Goal: Information Seeking & Learning: Learn about a topic

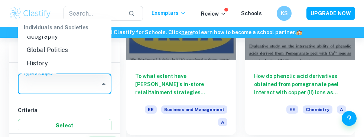
scroll to position [701, 0]
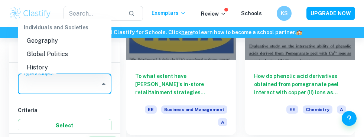
click at [65, 61] on li "History" at bounding box center [65, 67] width 94 height 13
type input "History"
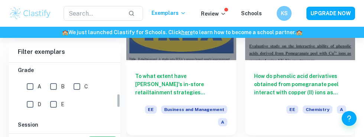
scroll to position [158, 0]
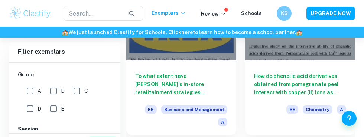
click at [34, 89] on input "A" at bounding box center [30, 91] width 15 height 15
checkbox input "true"
click at [53, 88] on input "B" at bounding box center [53, 91] width 15 height 15
checkbox input "true"
click at [75, 88] on input "C" at bounding box center [77, 91] width 15 height 15
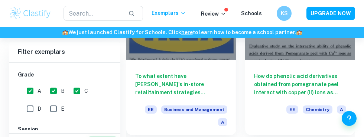
click at [75, 92] on input "C" at bounding box center [77, 91] width 15 height 15
checkbox input "false"
click at [58, 88] on input "B" at bounding box center [53, 91] width 15 height 15
checkbox input "false"
click at [28, 87] on input "A" at bounding box center [30, 91] width 15 height 15
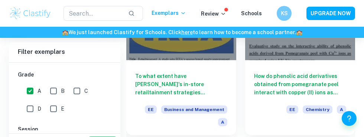
checkbox input "false"
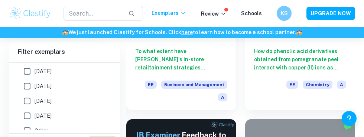
scroll to position [147, 0]
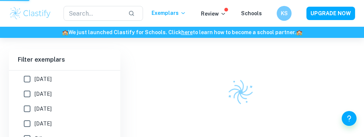
scroll to position [41, 0]
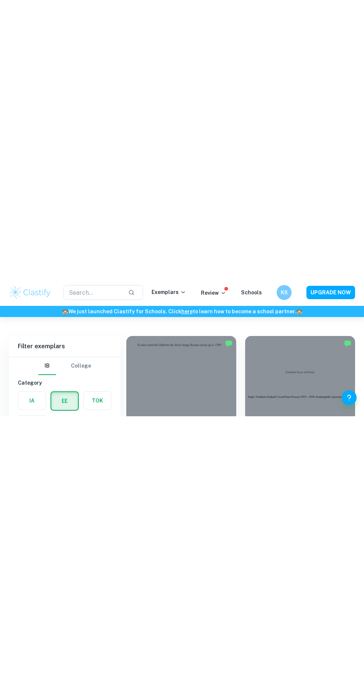
scroll to position [65, 0]
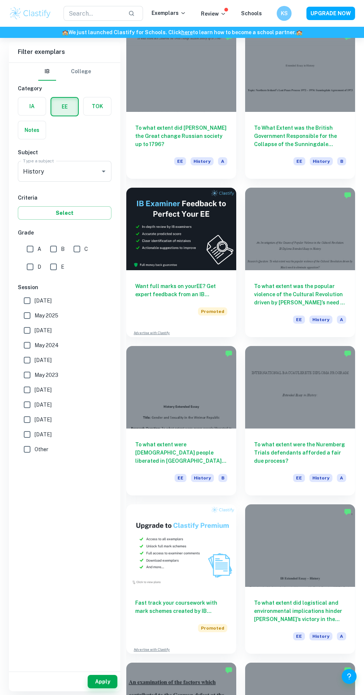
click at [36, 137] on input "D" at bounding box center [30, 266] width 15 height 15
checkbox input "true"
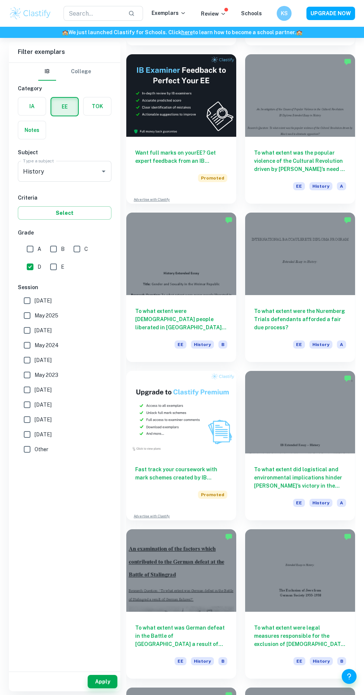
scroll to position [206, 0]
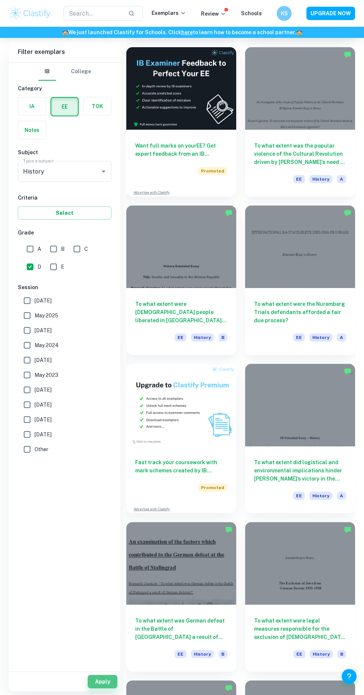
click at [112, 137] on button "Apply" at bounding box center [103, 681] width 30 height 13
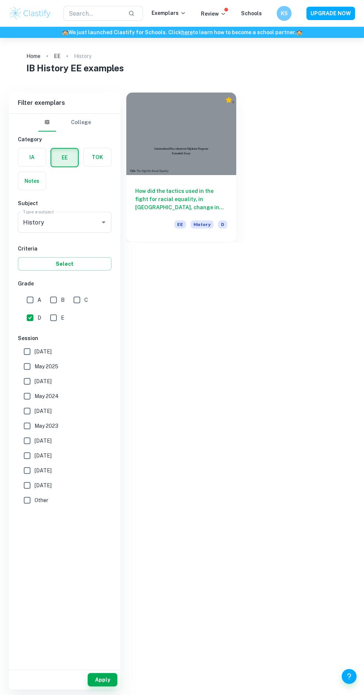
scroll to position [0, 0]
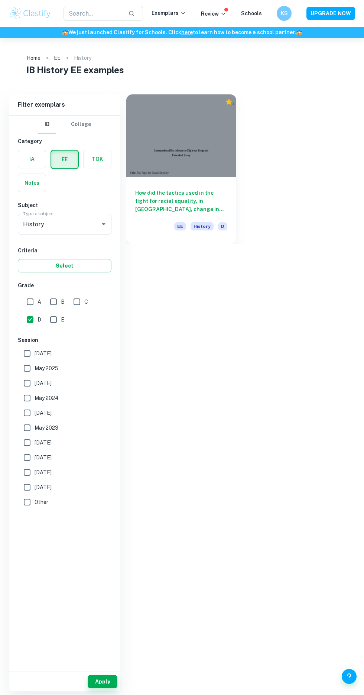
click at [55, 137] on input "E" at bounding box center [53, 319] width 15 height 15
checkbox input "true"
click at [105, 137] on button "Apply" at bounding box center [103, 681] width 30 height 13
click at [34, 137] on input "D" at bounding box center [30, 319] width 15 height 15
checkbox input "false"
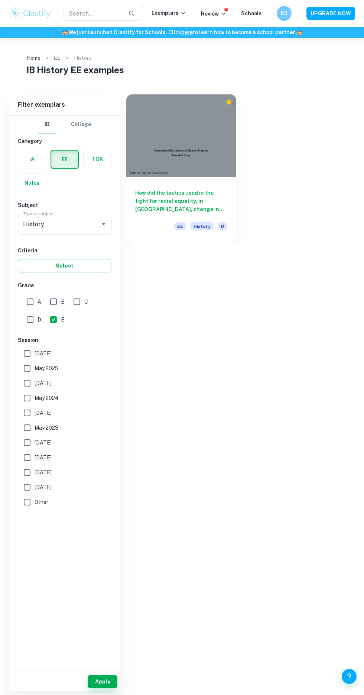
click at [54, 137] on input "E" at bounding box center [53, 319] width 15 height 15
checkbox input "false"
click at [78, 137] on input "C" at bounding box center [77, 301] width 15 height 15
checkbox input "true"
click at [109, 137] on button "Apply" at bounding box center [103, 681] width 30 height 13
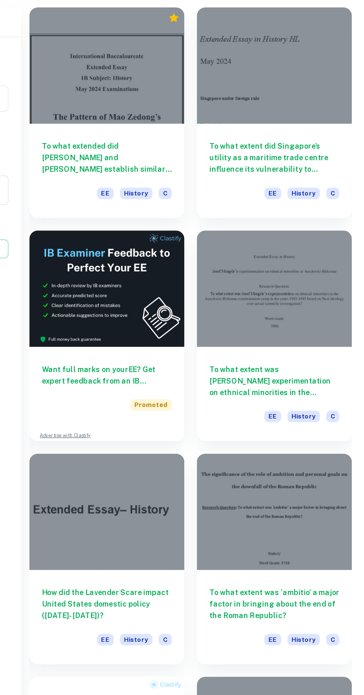
scroll to position [12, 0]
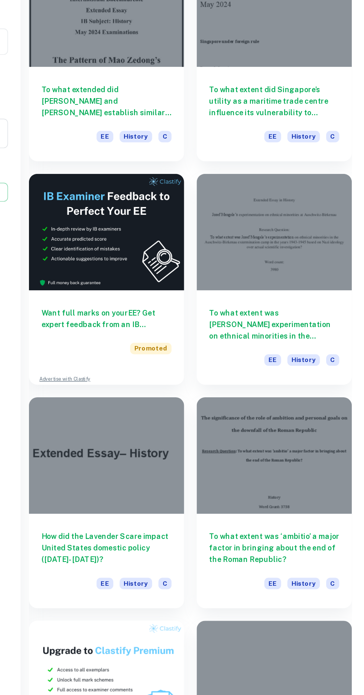
click at [319, 137] on h6 "To what extent was Josef Mengele’s experimentation on ethnical minorities in th…" at bounding box center [300, 348] width 92 height 25
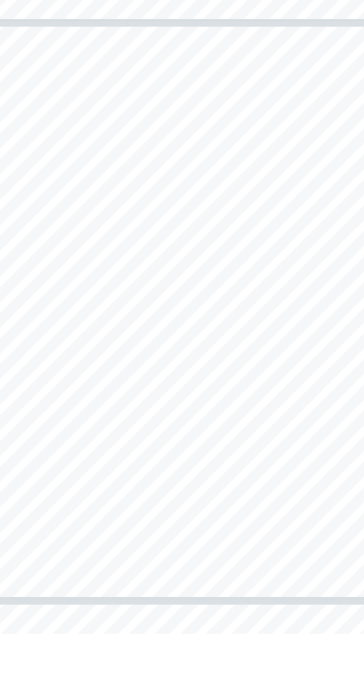
scroll to position [536, 0]
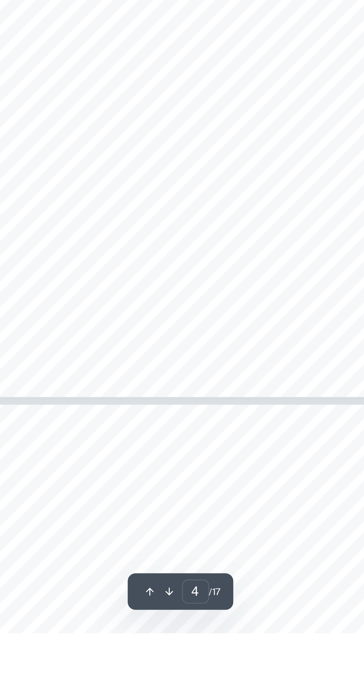
type input "5"
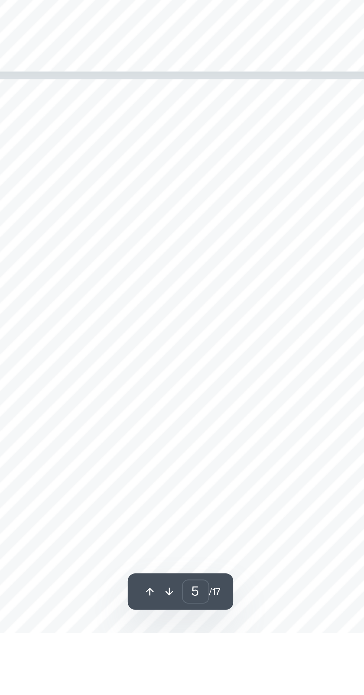
scroll to position [1066, 0]
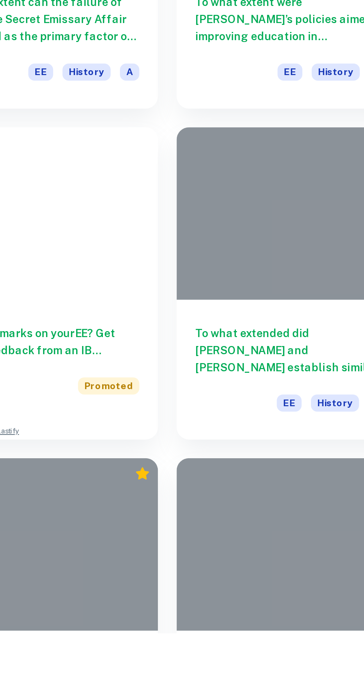
scroll to position [12, 0]
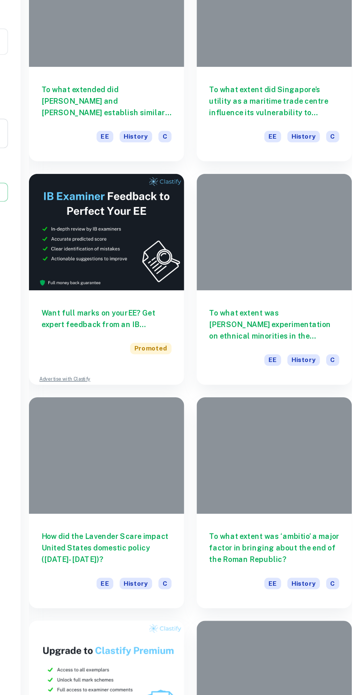
click at [269, 137] on h6 "To what extent did Singapore’s utility as a maritime trade centre influence its…" at bounding box center [300, 189] width 92 height 25
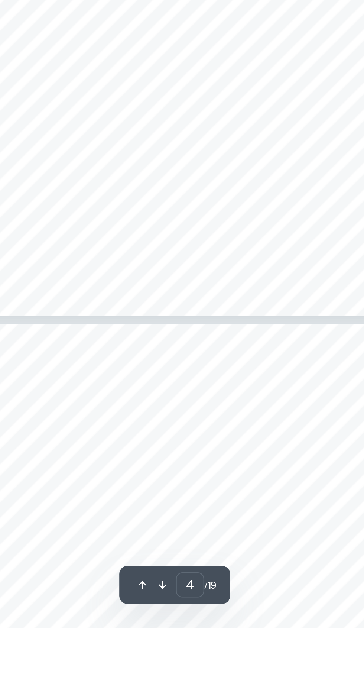
scroll to position [823, 0]
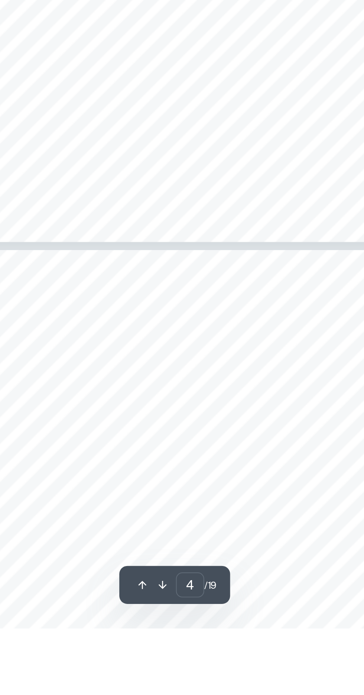
type input "5"
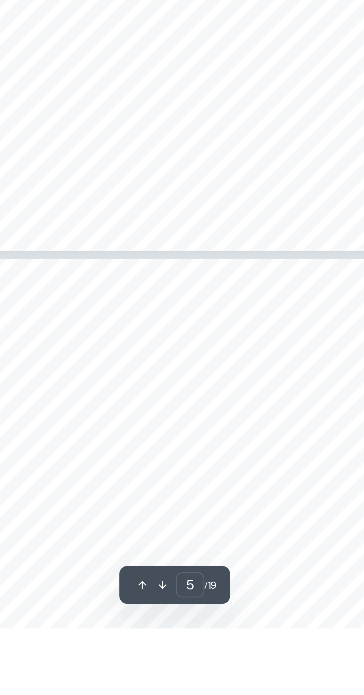
scroll to position [1110, 0]
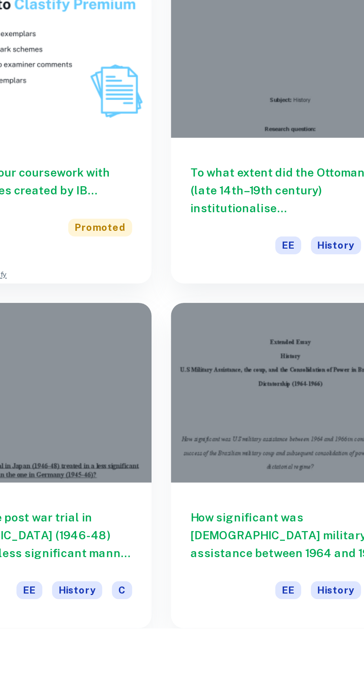
scroll to position [12, 0]
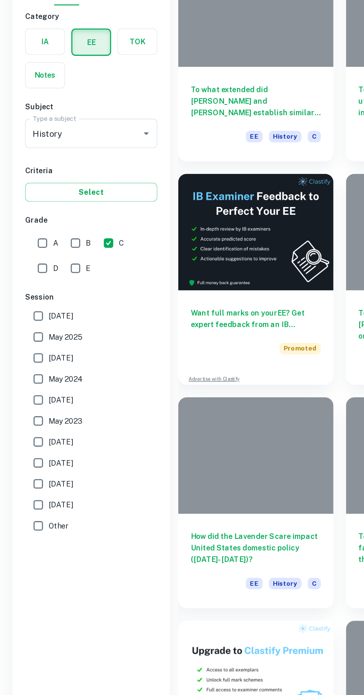
click at [32, 137] on input "A" at bounding box center [30, 290] width 15 height 15
checkbox input "true"
click at [81, 137] on input "C" at bounding box center [77, 290] width 15 height 15
checkbox input "false"
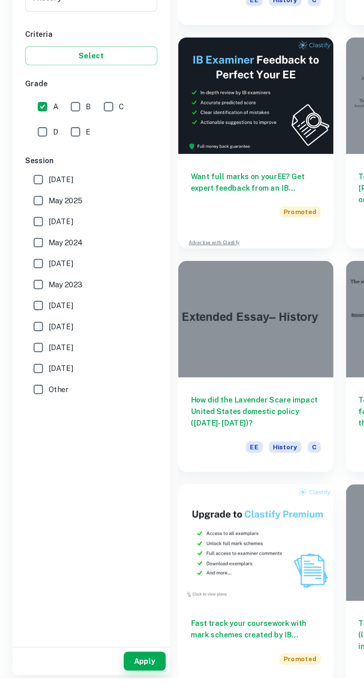
scroll to position [13, 0]
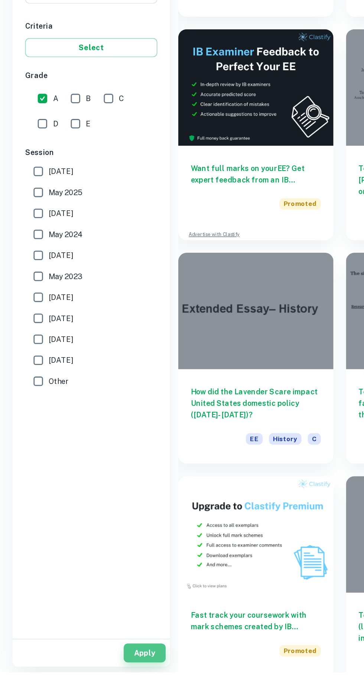
click at [113, 137] on button "Apply" at bounding box center [103, 681] width 30 height 13
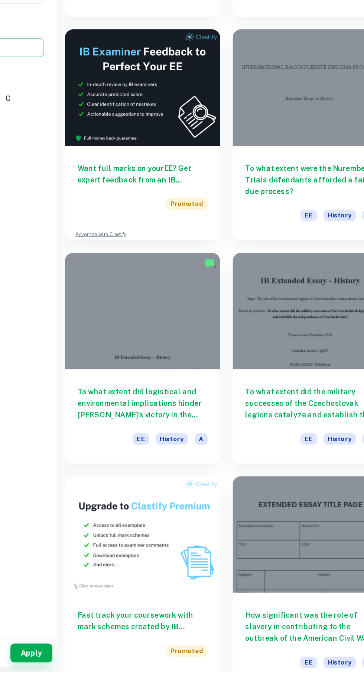
click at [203, 137] on h6 "To what extent did logistical and environmental implications hinder Napoleon’s …" at bounding box center [181, 504] width 92 height 25
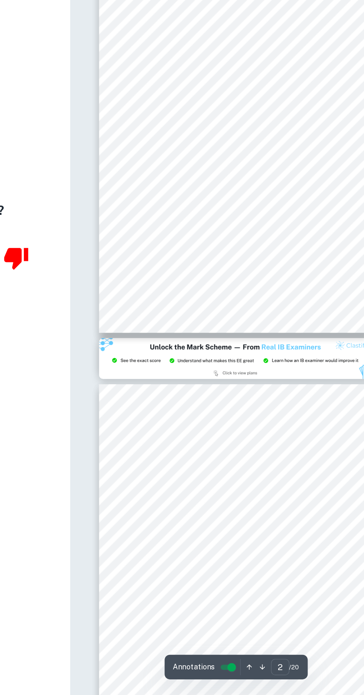
type input "3"
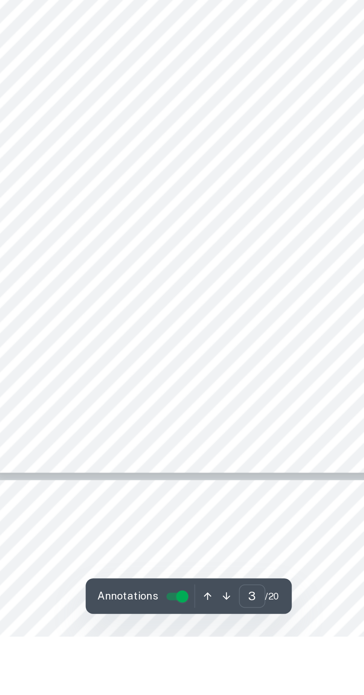
scroll to position [615, 0]
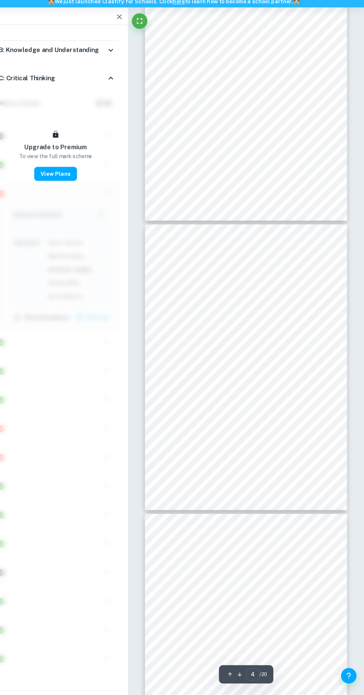
scroll to position [668, 0]
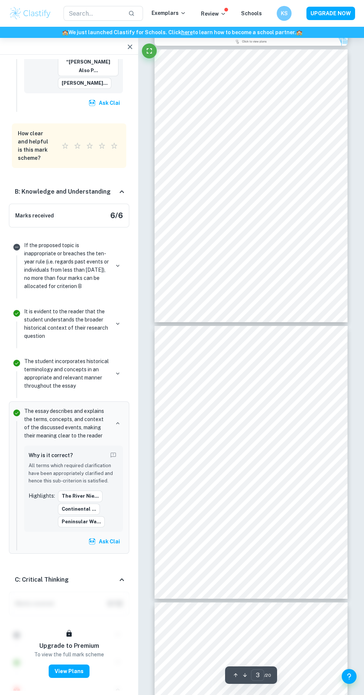
scroll to position [584, 0]
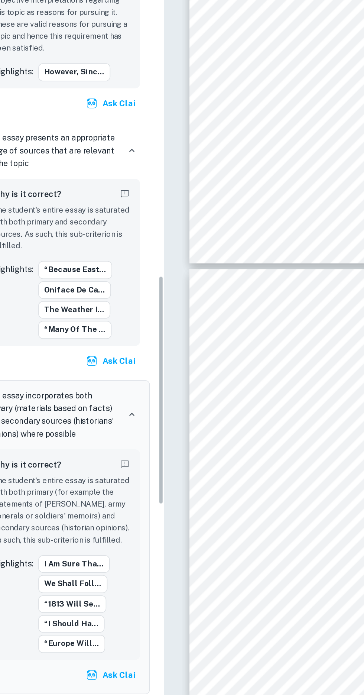
scroll to position [1335, 0]
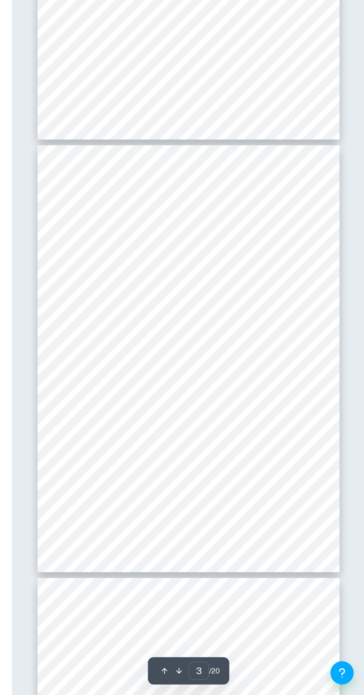
type input "4"
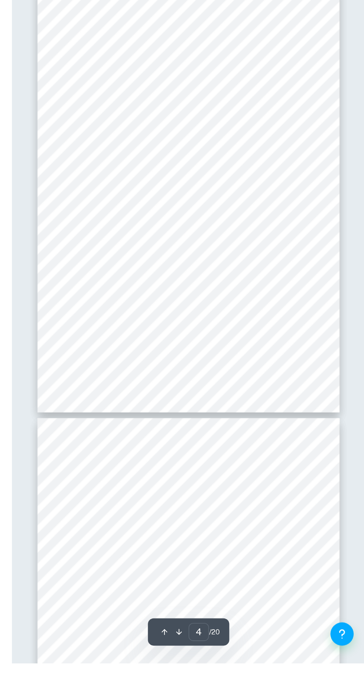
scroll to position [646, 0]
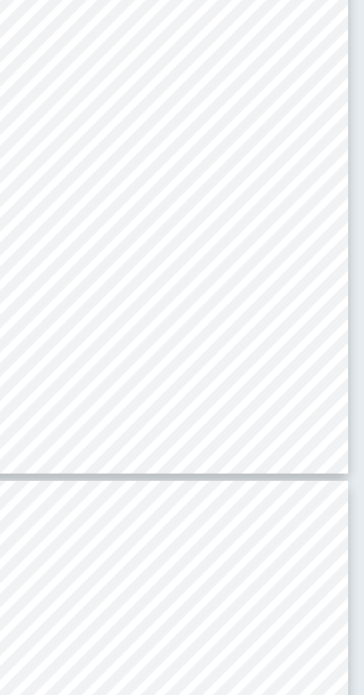
click at [256, 137] on div at bounding box center [257, 507] width 128 height 9
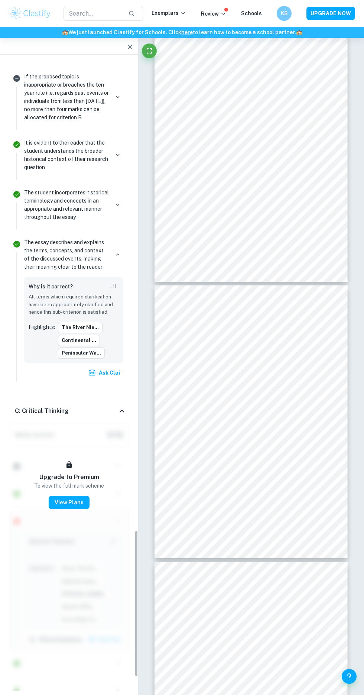
scroll to position [2212, 0]
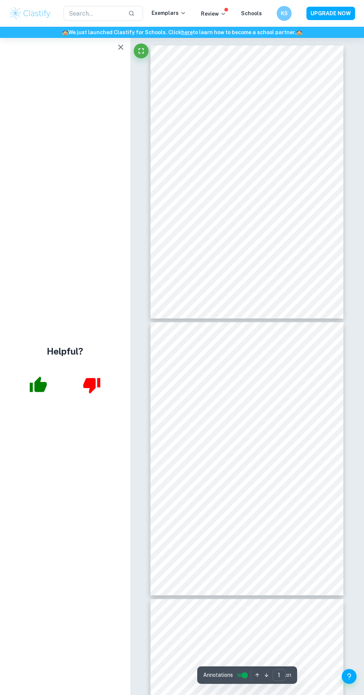
type input "2"
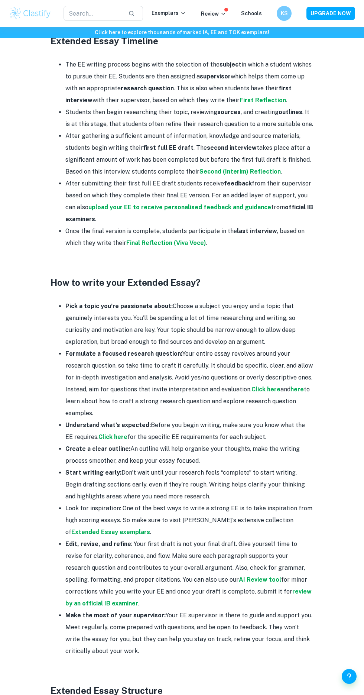
scroll to position [575, 0]
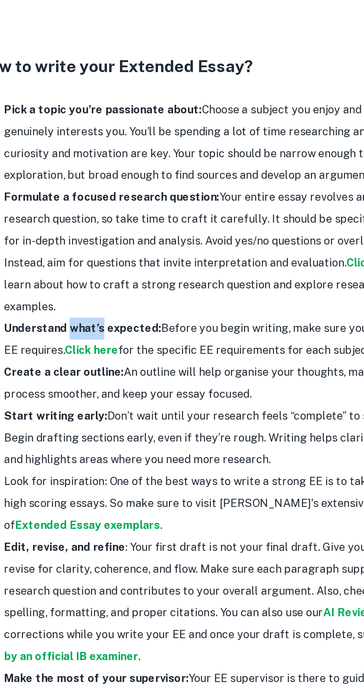
click at [124, 469] on li "Start writing early: Don’t wait until your research feels “complete” to start w…" at bounding box center [189, 487] width 248 height 36
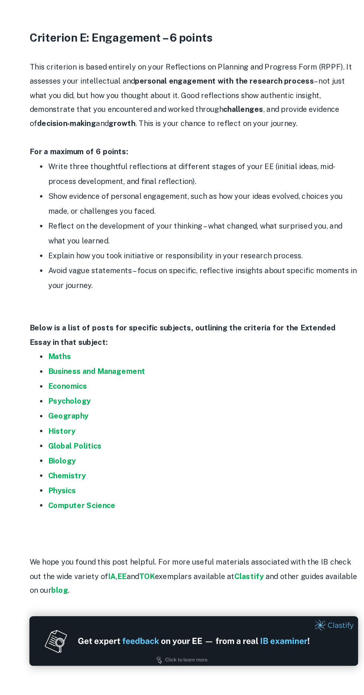
scroll to position [1259, 0]
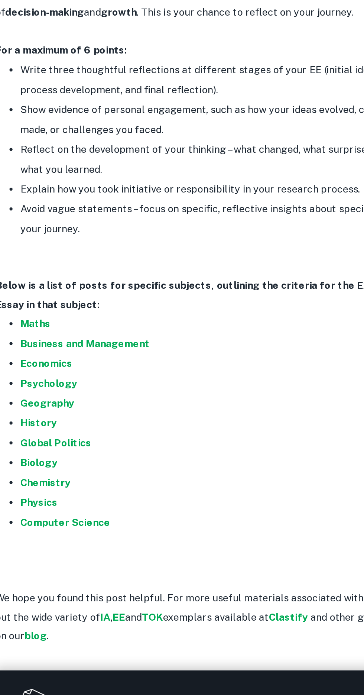
click at [75, 487] on strong "History" at bounding box center [76, 490] width 22 height 7
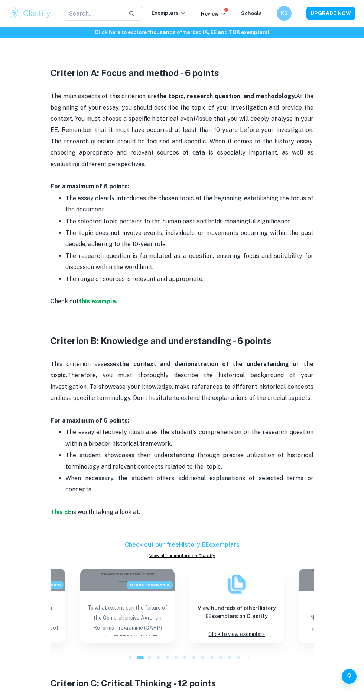
scroll to position [339, 0]
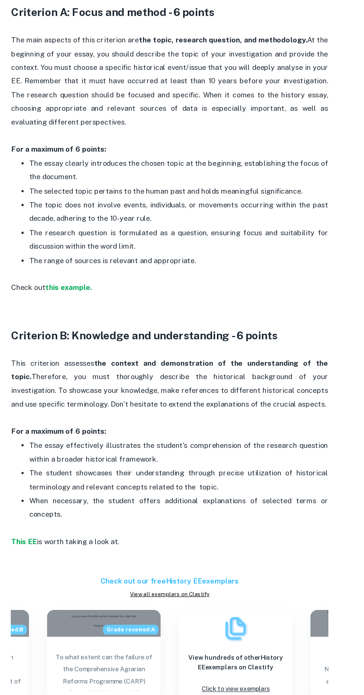
click at [97, 301] on strong "this example." at bounding box center [98, 301] width 39 height 7
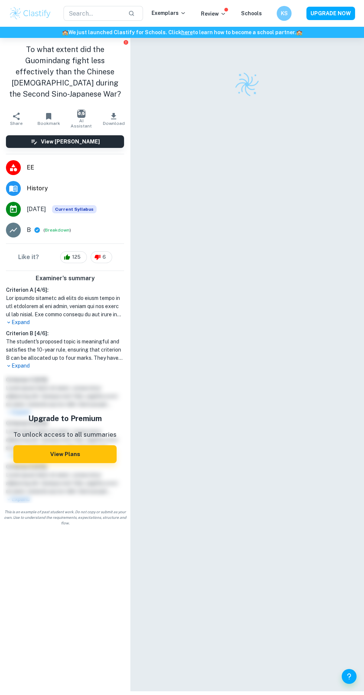
checkbox input "true"
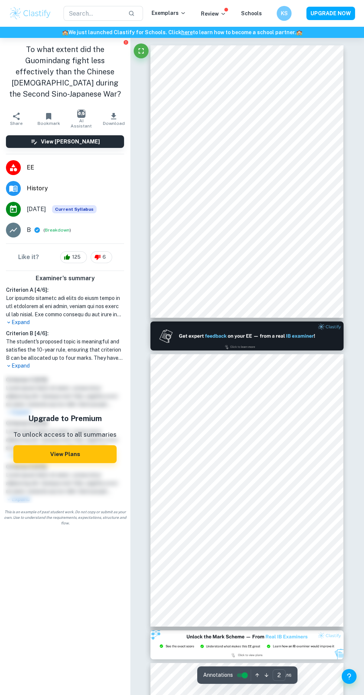
scroll to position [603, 0]
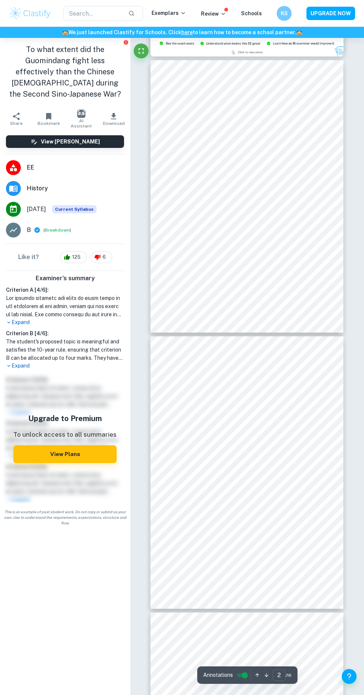
type input "3"
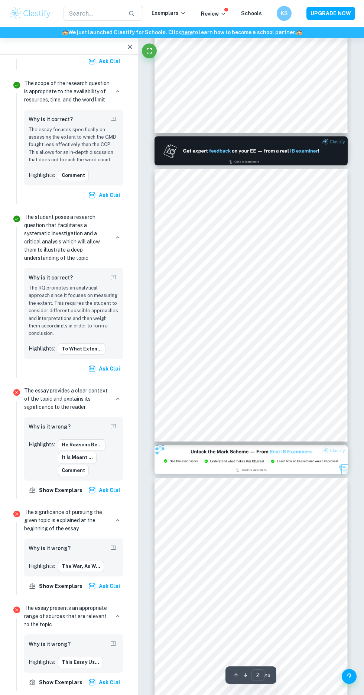
scroll to position [925, 0]
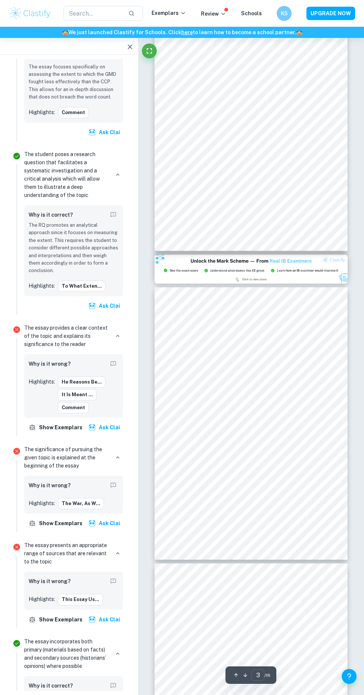
type input "2"
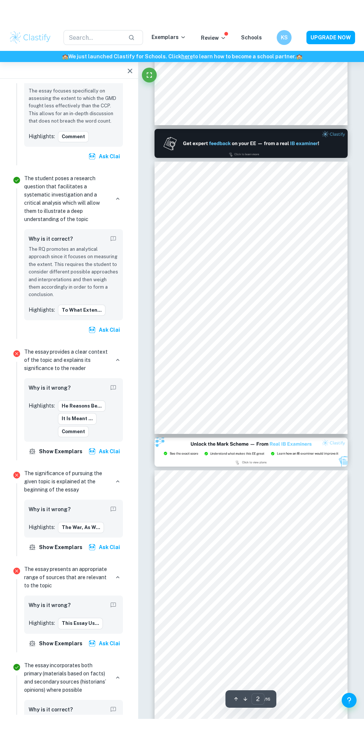
scroll to position [207, 0]
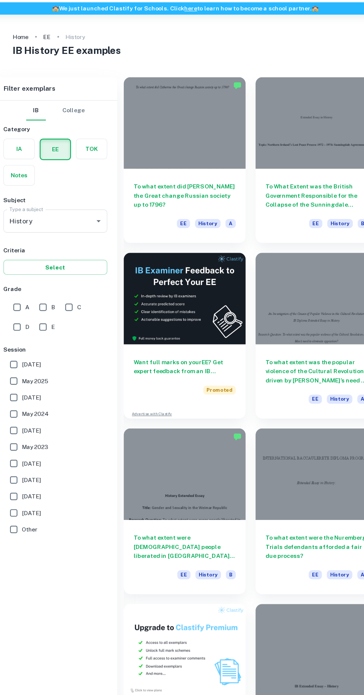
click at [157, 199] on h6 "To what extent did [PERSON_NAME] the Great change Russian society up to 1796?" at bounding box center [181, 201] width 92 height 25
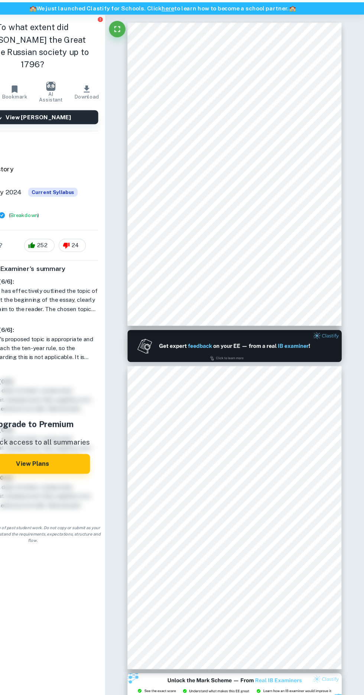
scroll to position [183, 0]
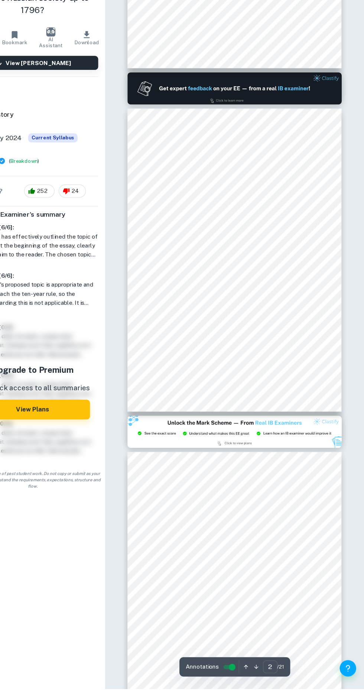
type input "3"
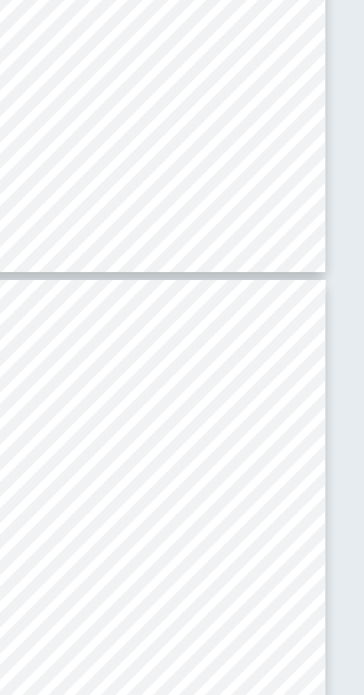
scroll to position [566, 0]
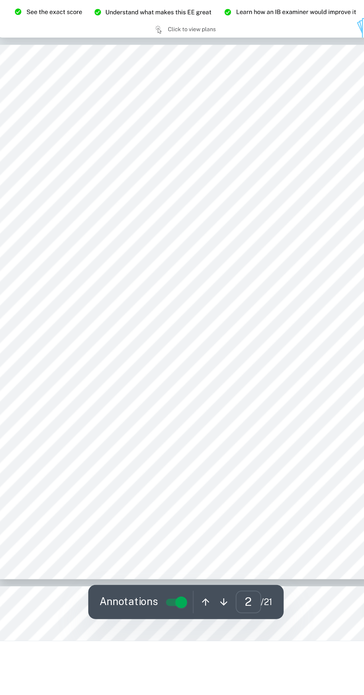
scroll to position [280, 0]
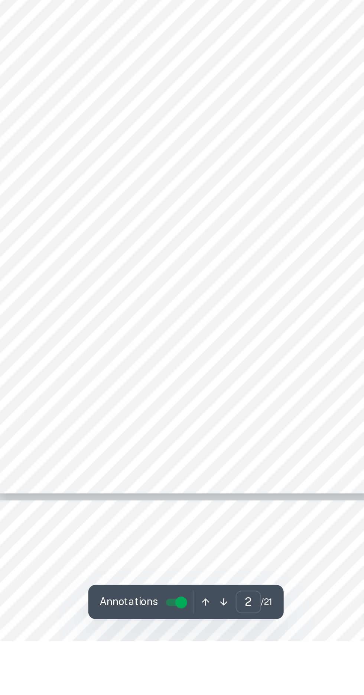
type input "3"
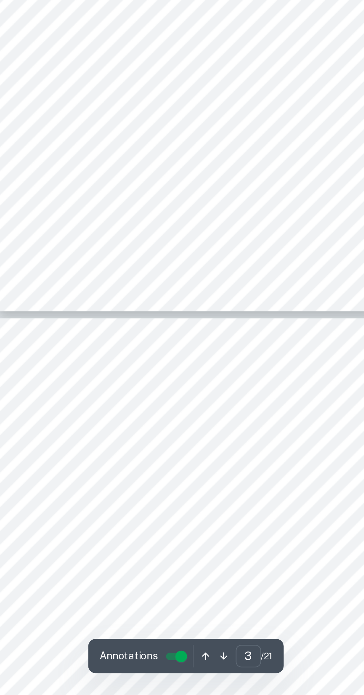
scroll to position [439, 0]
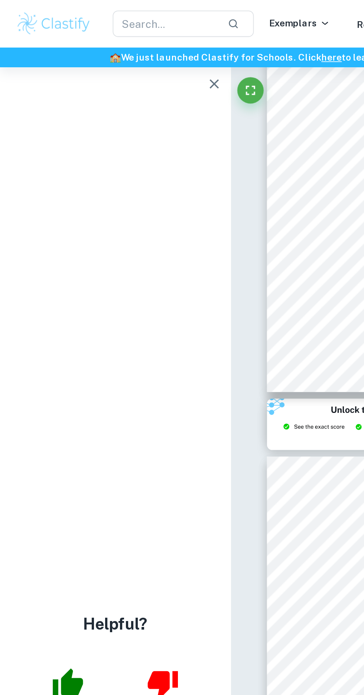
scroll to position [353, 0]
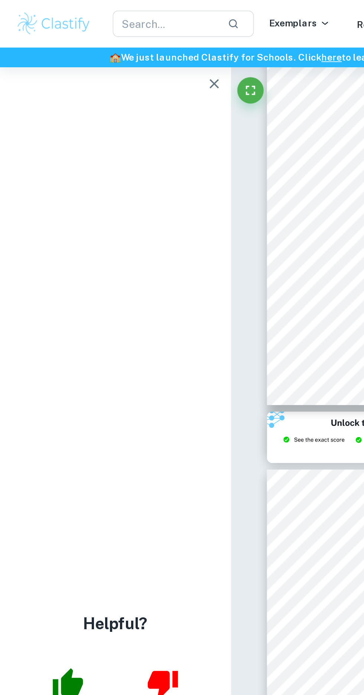
click at [121, 47] on icon "button" at bounding box center [120, 47] width 5 height 5
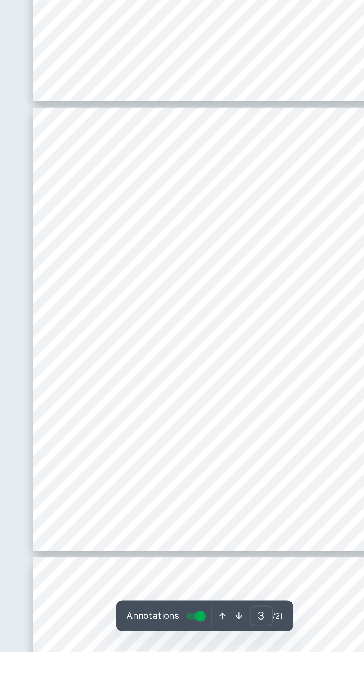
scroll to position [514, 0]
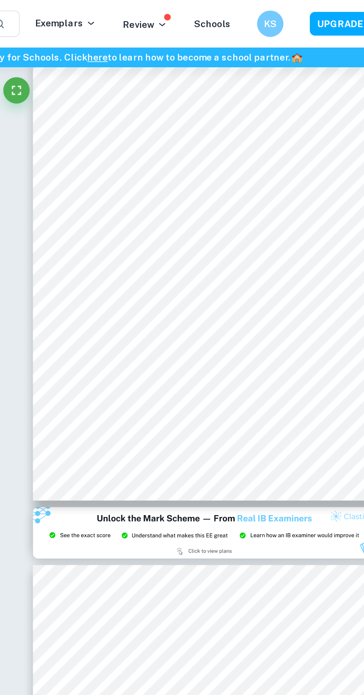
type input "2"
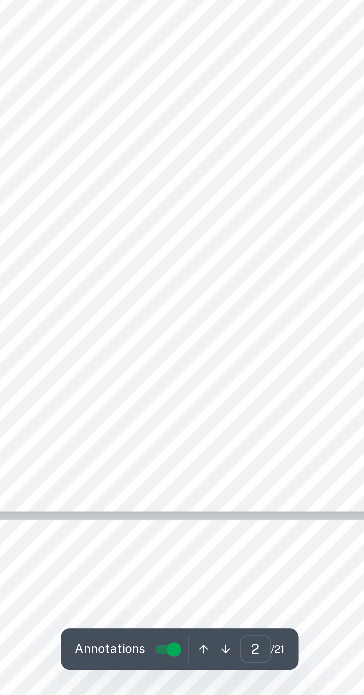
scroll to position [274, 0]
